Goal: Information Seeking & Learning: Learn about a topic

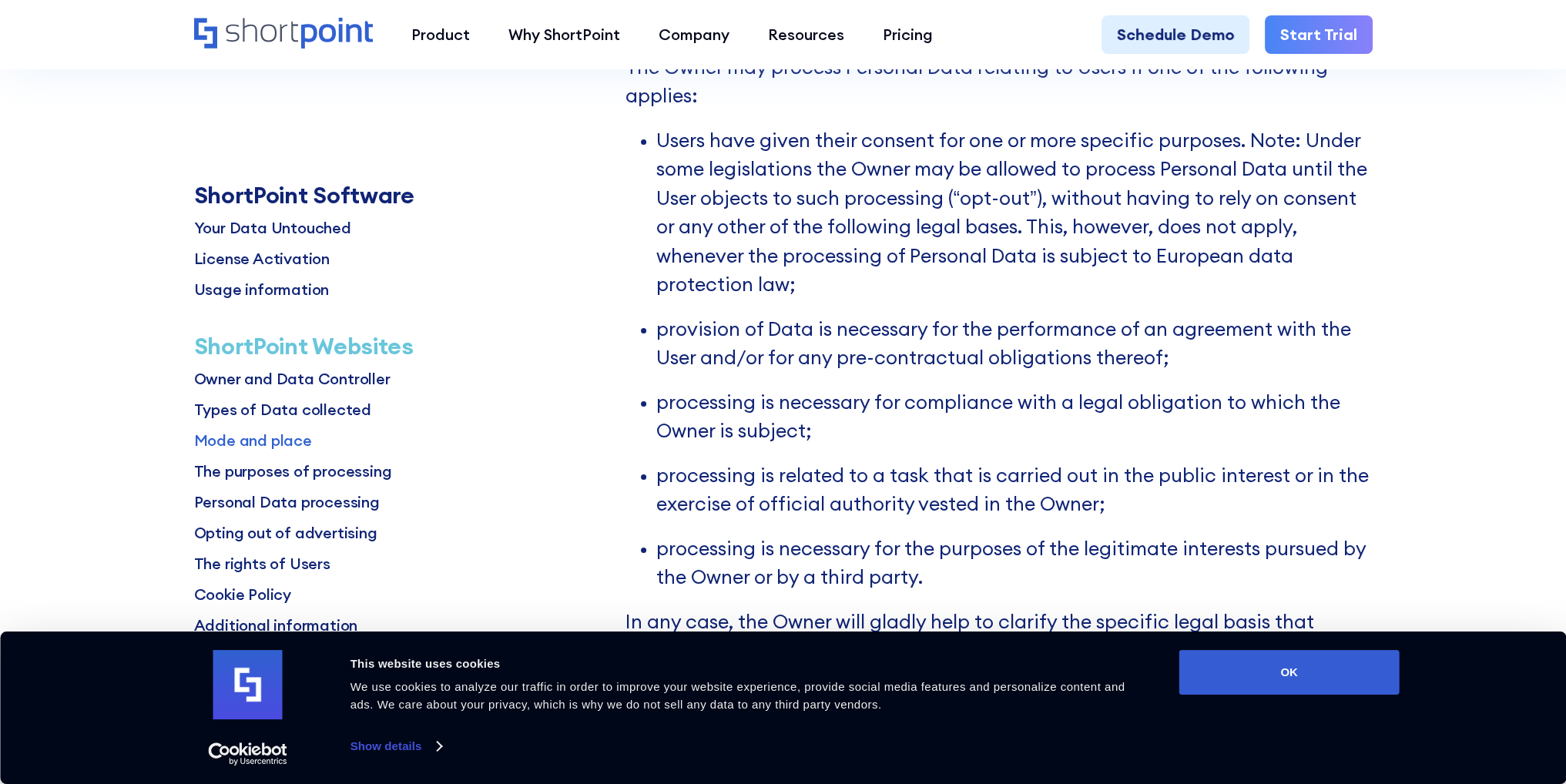
scroll to position [7698, 0]
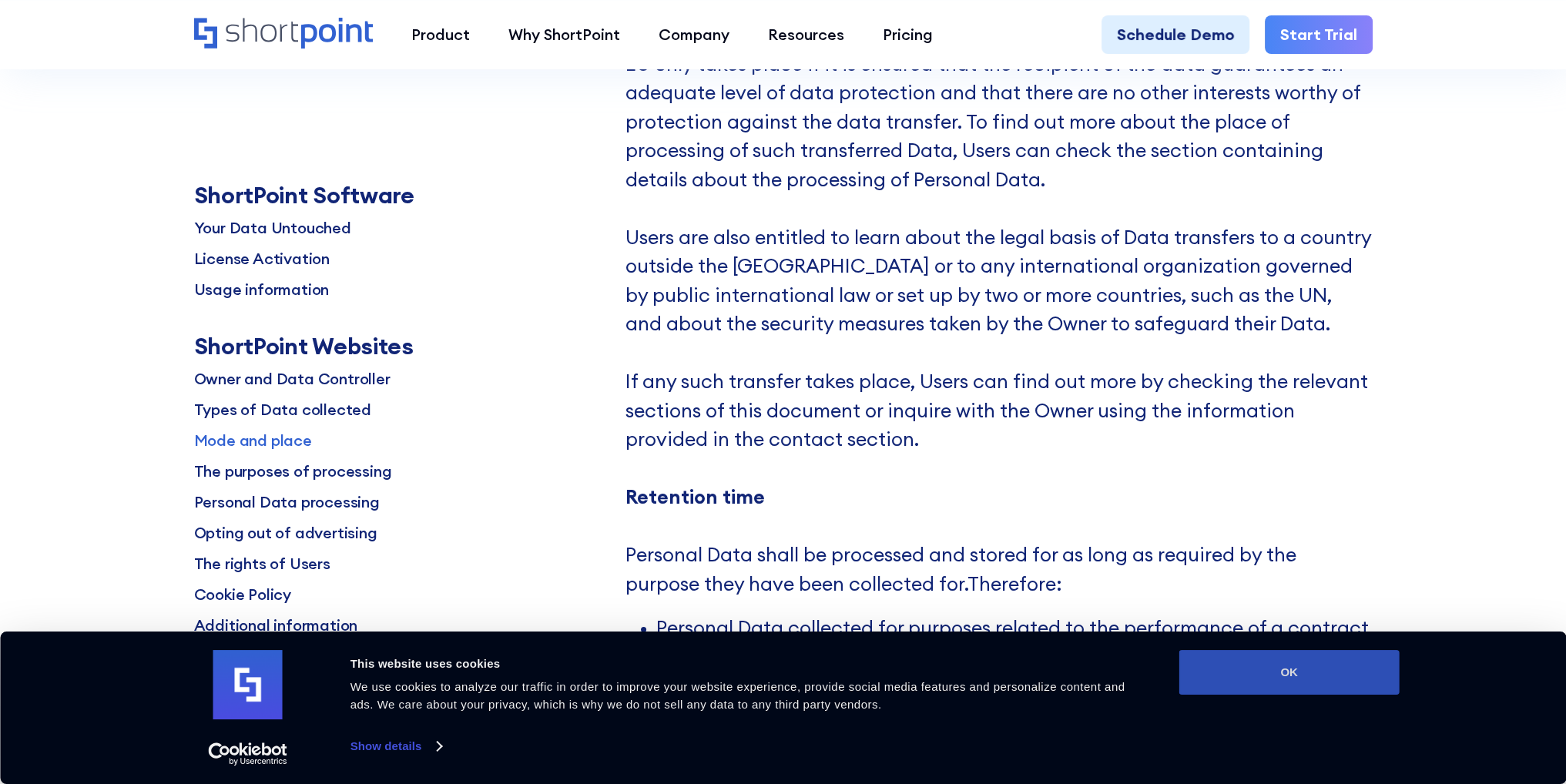
click at [1343, 673] on button "OK" at bounding box center [1289, 672] width 221 height 45
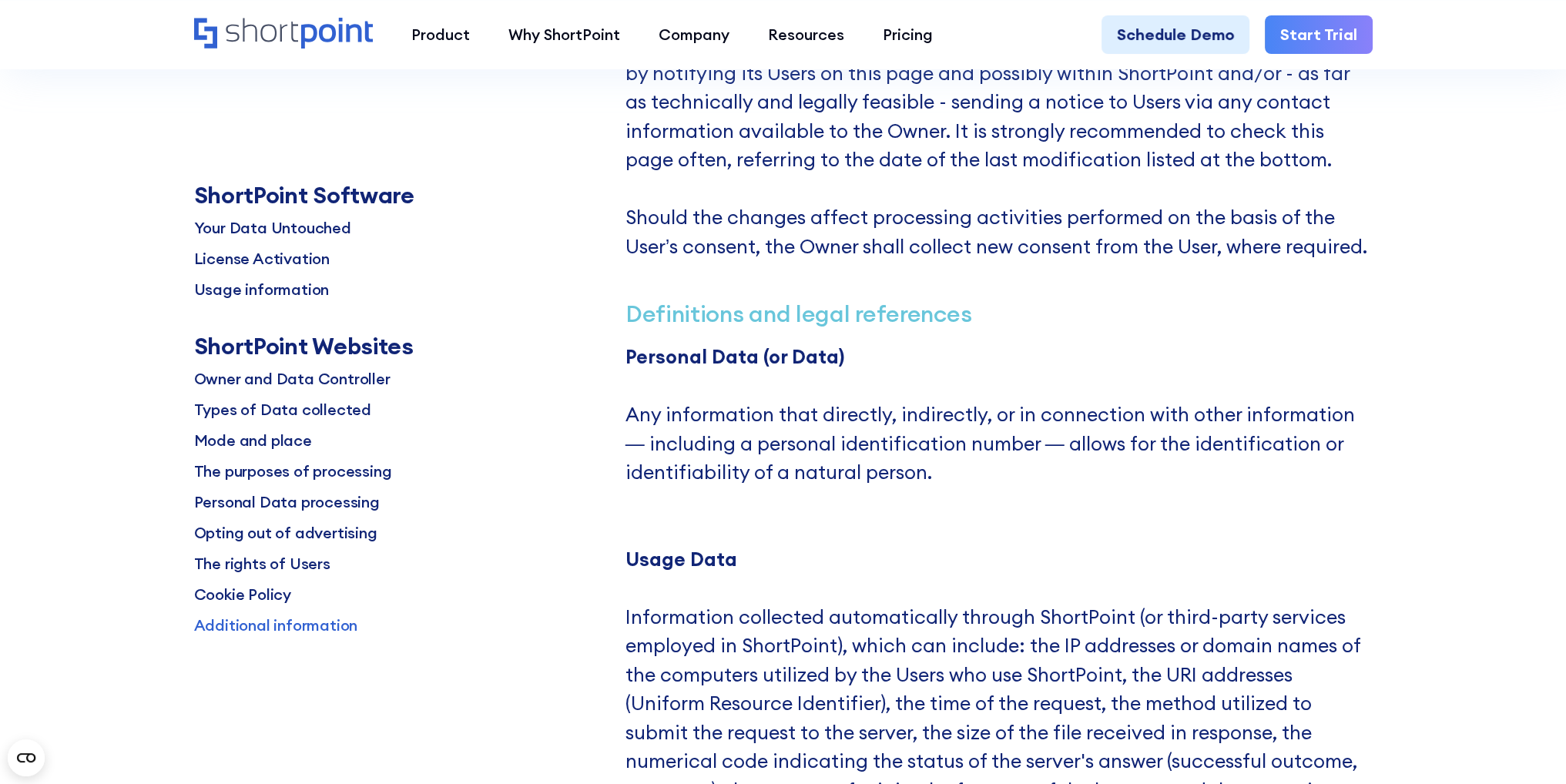
scroll to position [16145, 0]
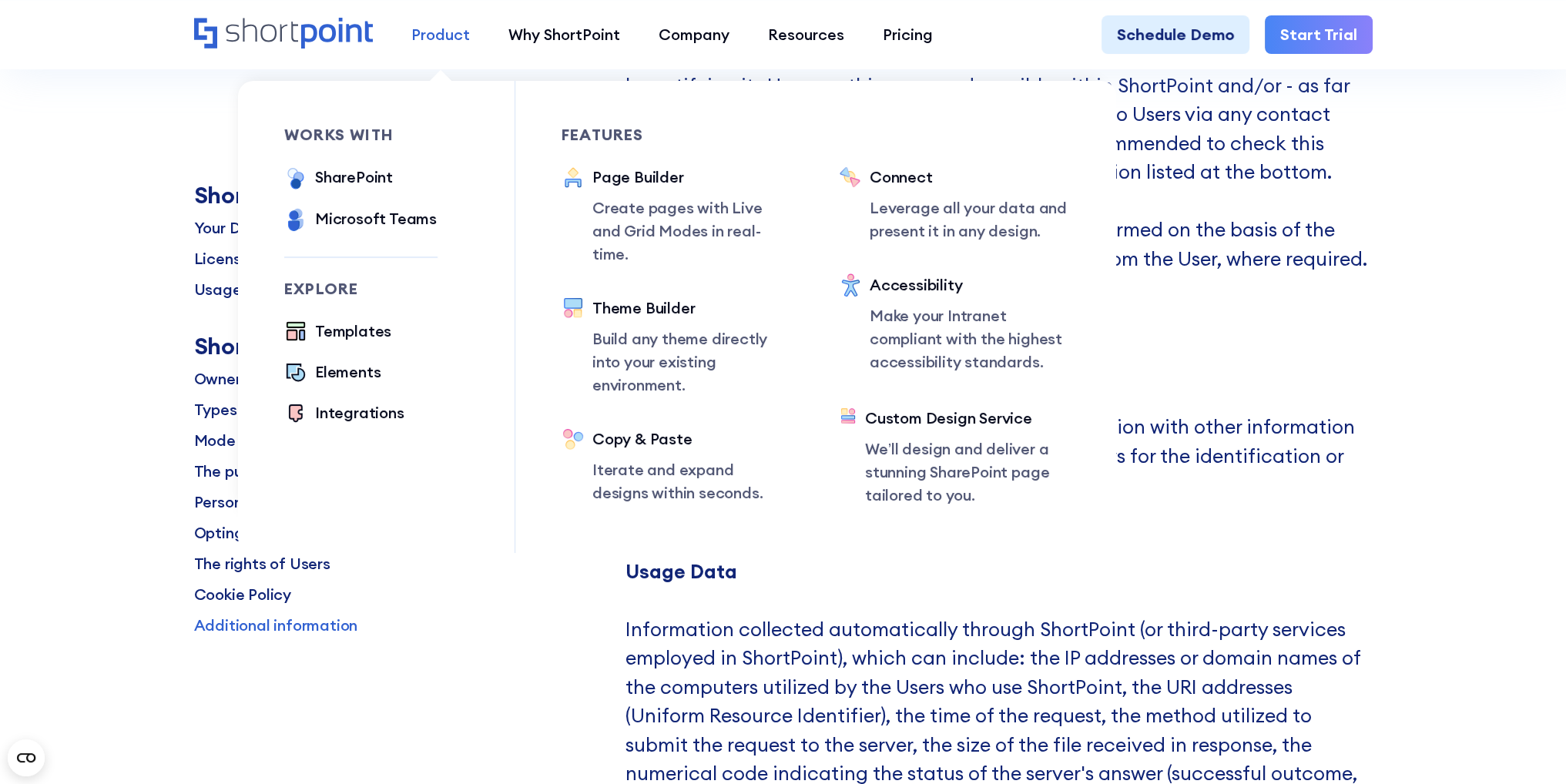
click at [453, 37] on div "Product" at bounding box center [440, 34] width 58 height 23
click at [424, 25] on div "Product" at bounding box center [440, 34] width 58 height 23
